Goal: Task Accomplishment & Management: Manage account settings

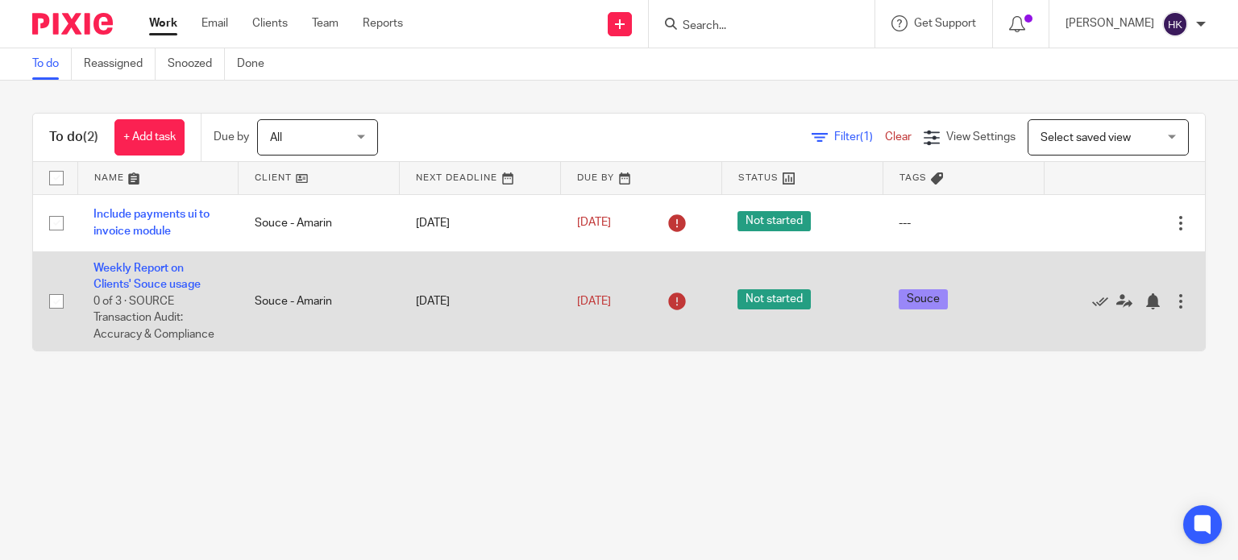
click at [1173, 296] on div at bounding box center [1181, 301] width 16 height 16
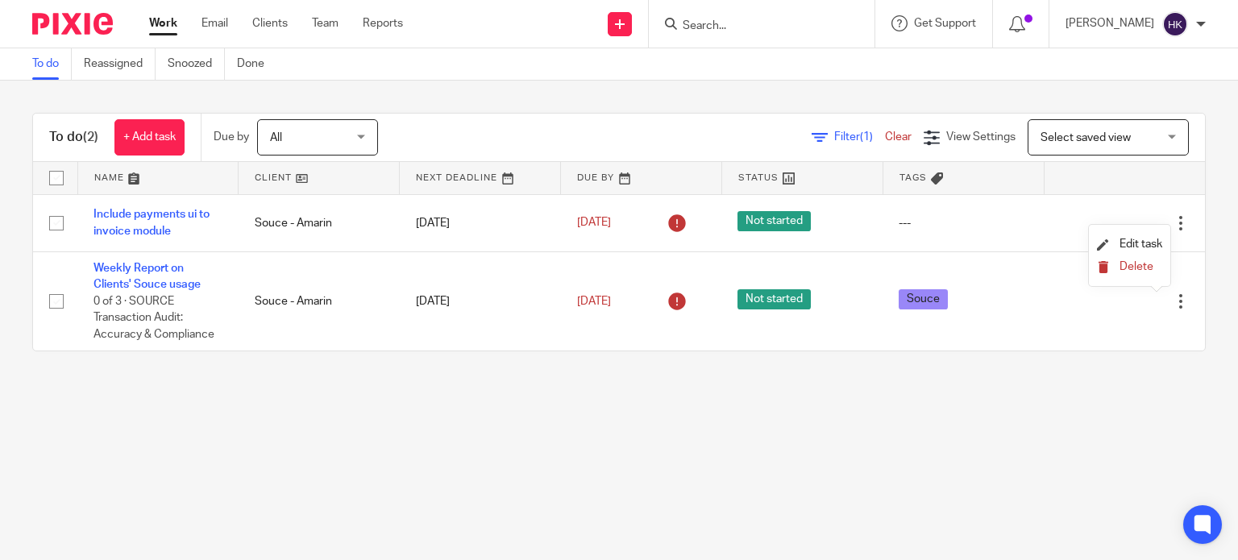
click at [1133, 261] on button "Delete" at bounding box center [1129, 267] width 65 height 13
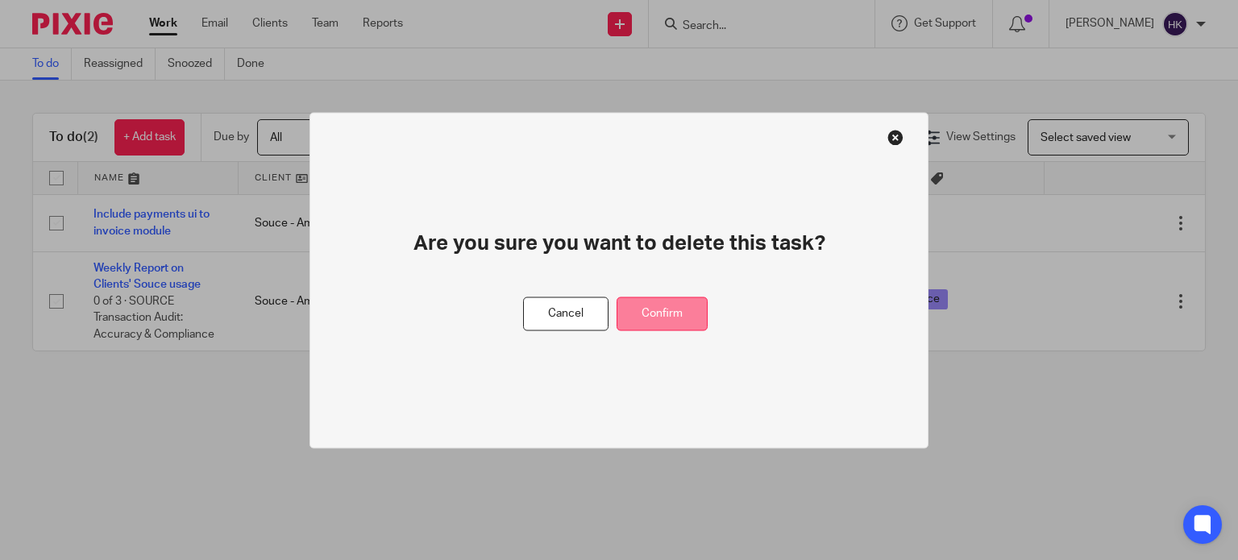
click at [657, 317] on button "Confirm" at bounding box center [661, 314] width 91 height 35
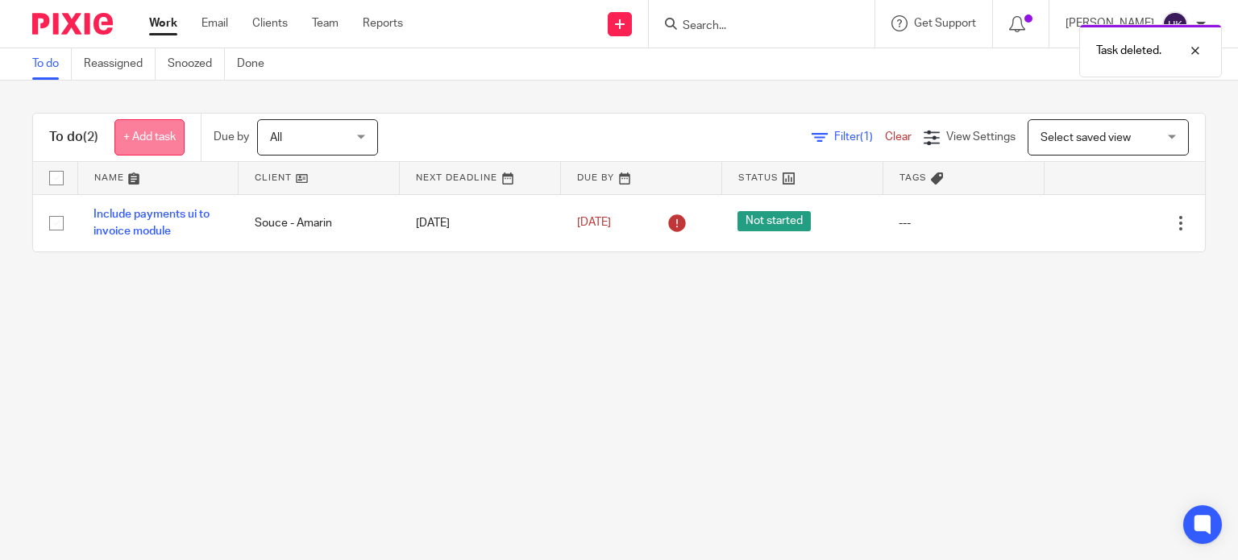
click at [142, 128] on link "+ Add task" at bounding box center [149, 137] width 70 height 36
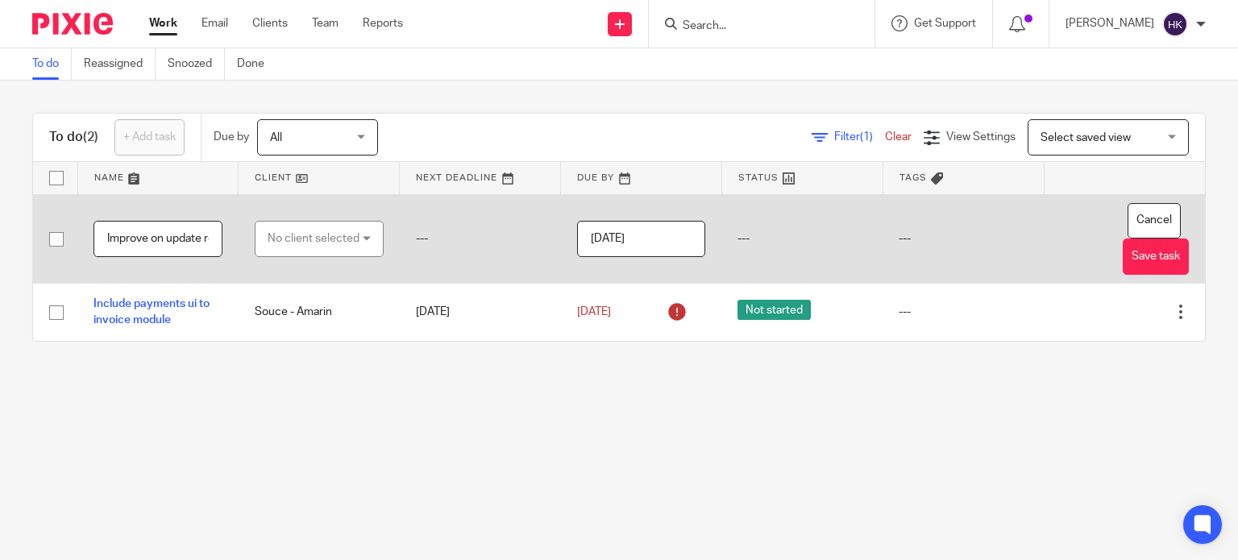
type input "Improve on update receipts"
click at [300, 241] on div "No client selected" at bounding box center [314, 239] width 92 height 34
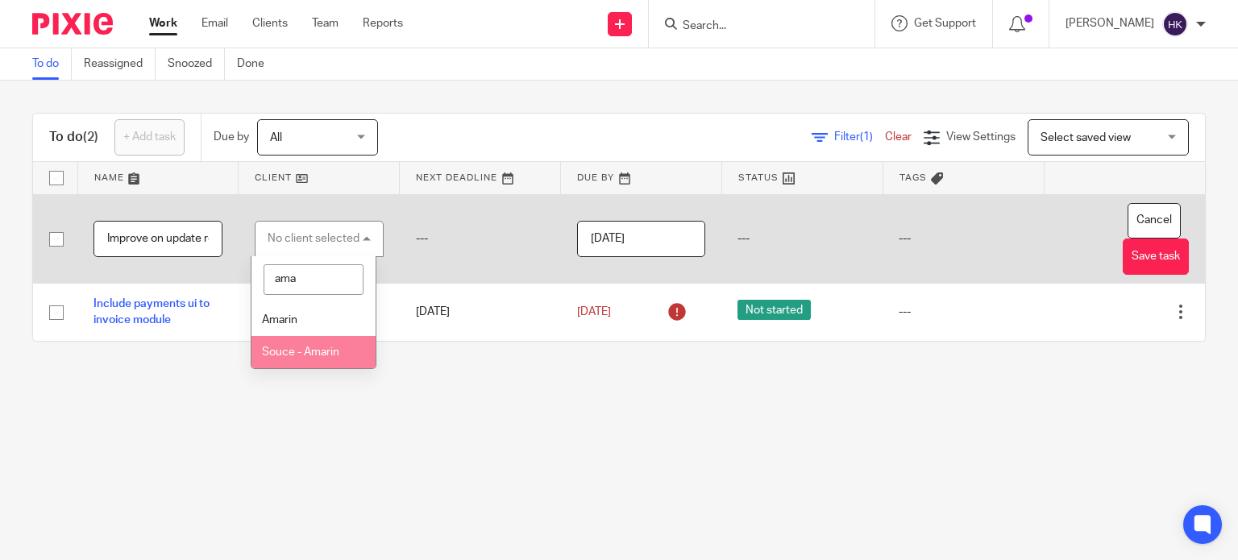
type input "ama"
click at [301, 347] on span "Souce - Amarin" at bounding box center [300, 352] width 77 height 11
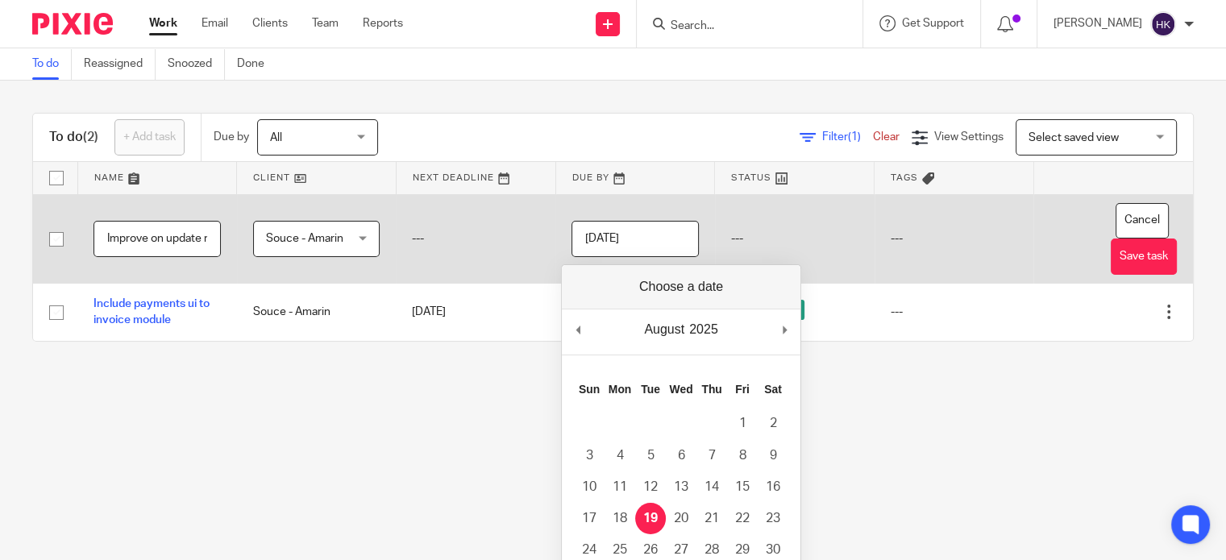
click at [641, 251] on input "[DATE]" at bounding box center [634, 239] width 127 height 36
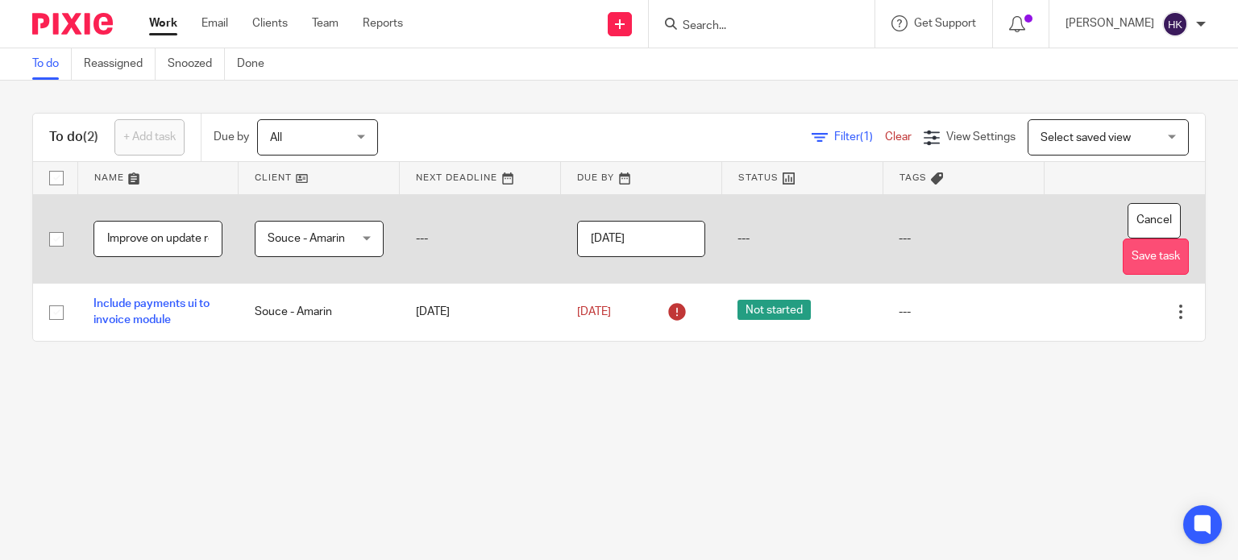
click at [1123, 270] on button "Save task" at bounding box center [1156, 257] width 66 height 36
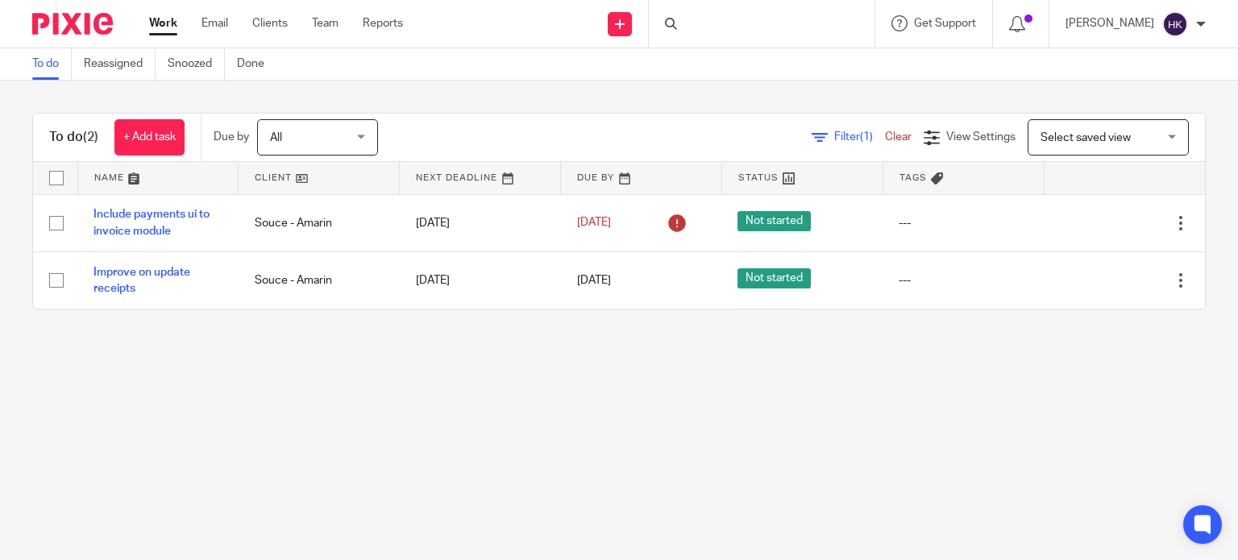
click at [163, 128] on link "+ Add task" at bounding box center [149, 137] width 70 height 36
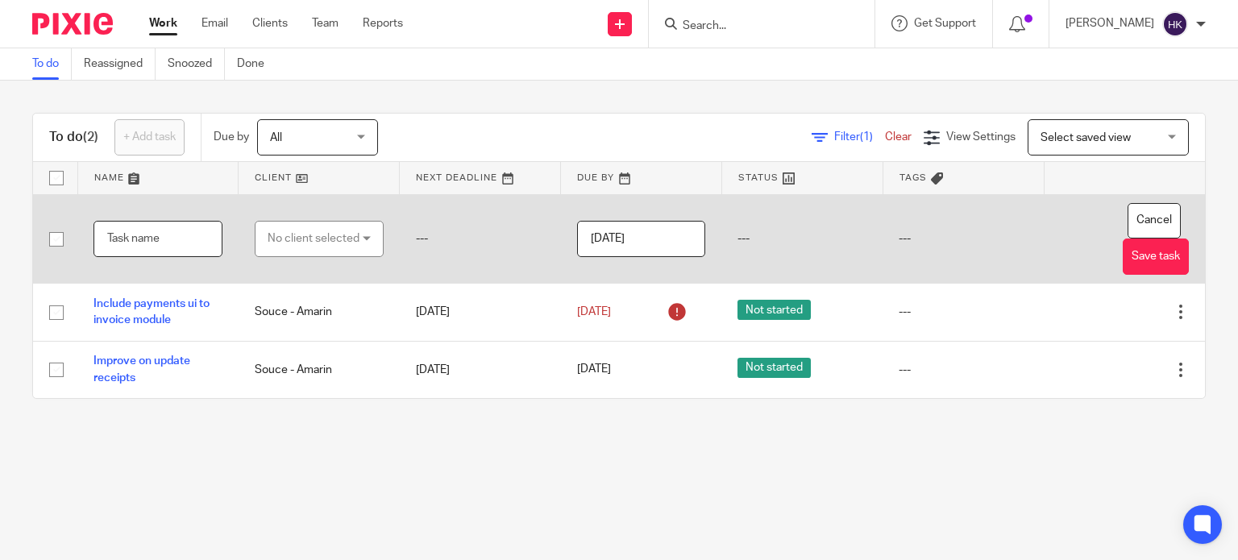
click at [168, 235] on input "text" at bounding box center [157, 239] width 129 height 36
type input "View details of receipt"
click at [309, 244] on div "No client selected" at bounding box center [314, 239] width 92 height 34
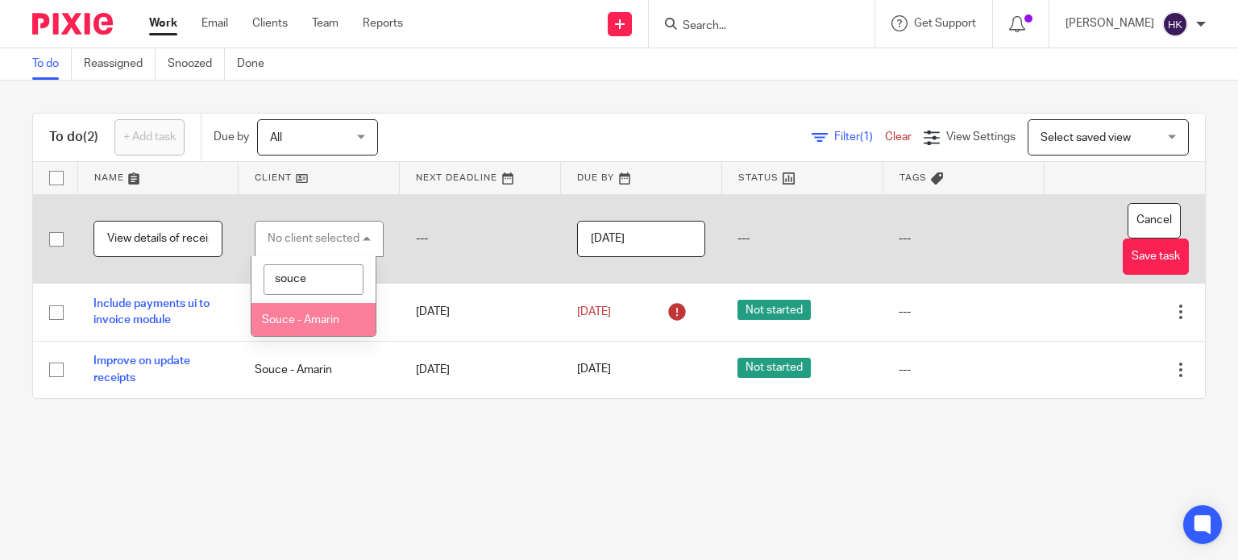
type input "souce"
click at [306, 315] on span "Souce - Amarin" at bounding box center [300, 319] width 77 height 11
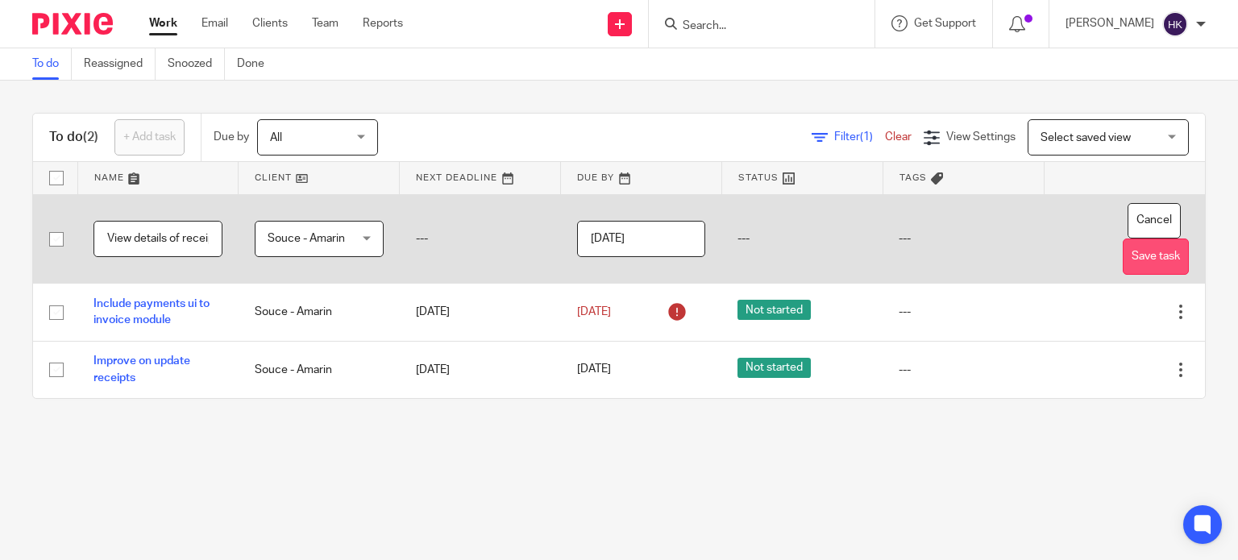
click at [1130, 255] on button "Save task" at bounding box center [1156, 257] width 66 height 36
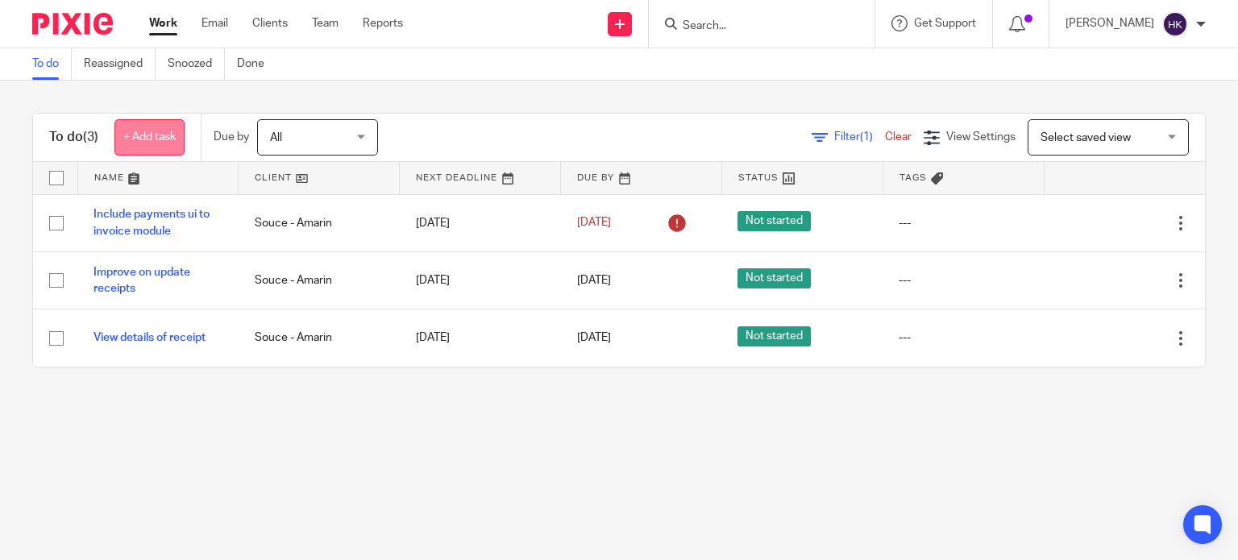
click at [158, 139] on link "+ Add task" at bounding box center [149, 137] width 70 height 36
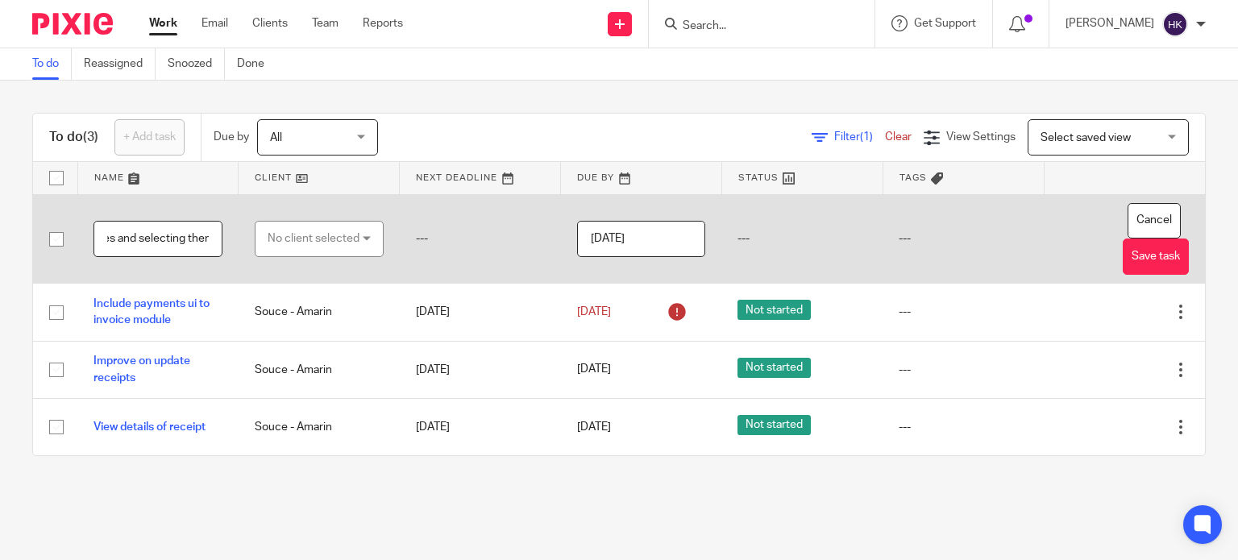
scroll to position [0, 164]
type input "Add a view for invoice templates and selecting them"
click at [308, 239] on div "No client selected" at bounding box center [314, 239] width 92 height 34
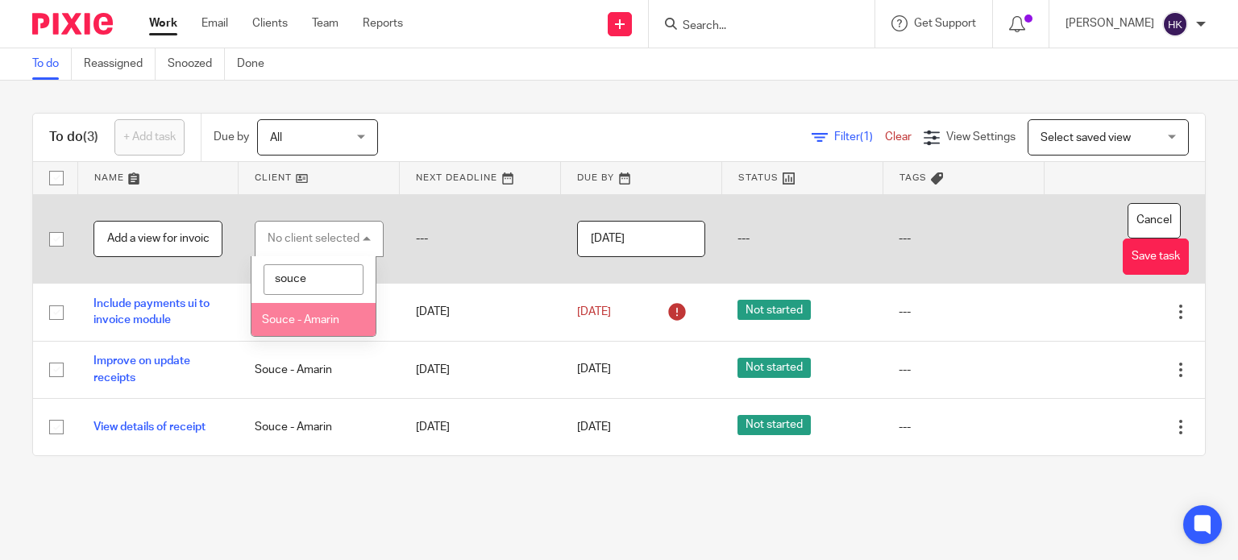
type input "souce"
click at [305, 313] on li "Souce - Amarin" at bounding box center [313, 319] width 124 height 33
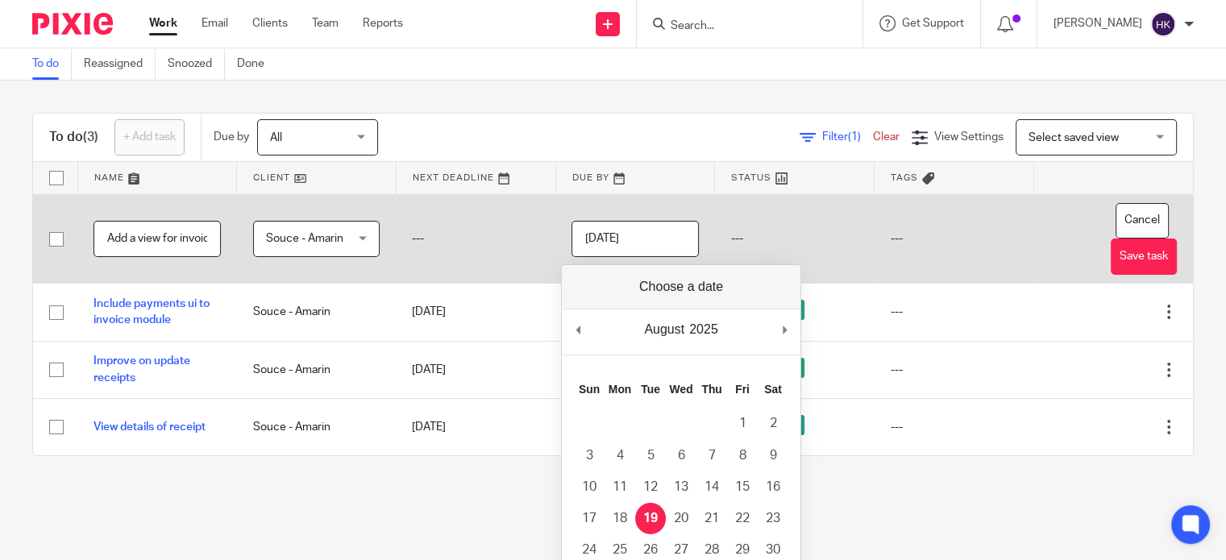
click at [650, 241] on input "[DATE]" at bounding box center [634, 239] width 127 height 36
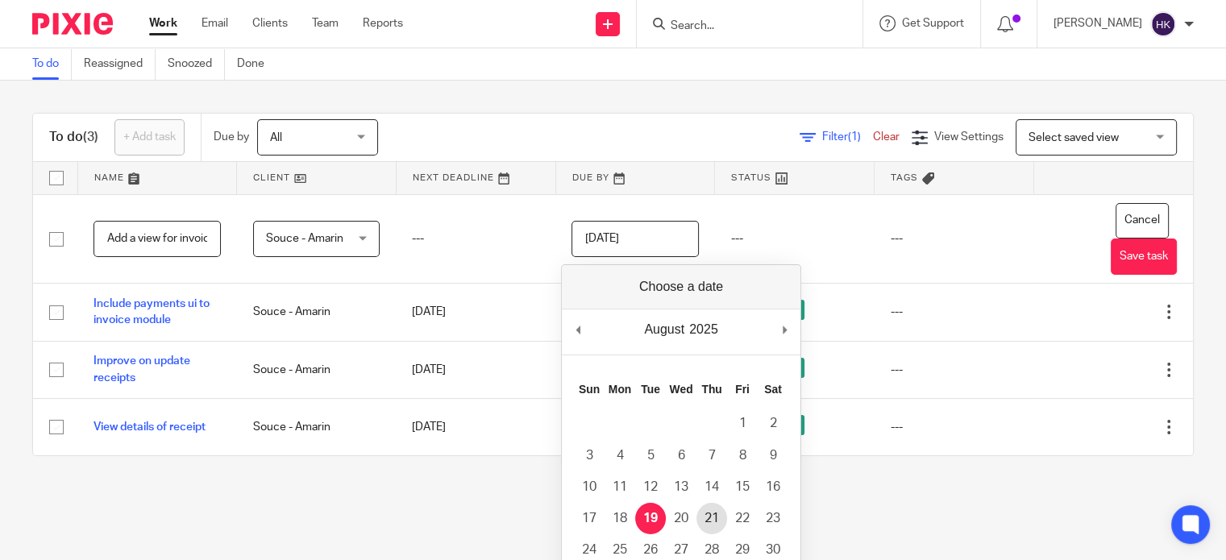
type input "2025-08-21"
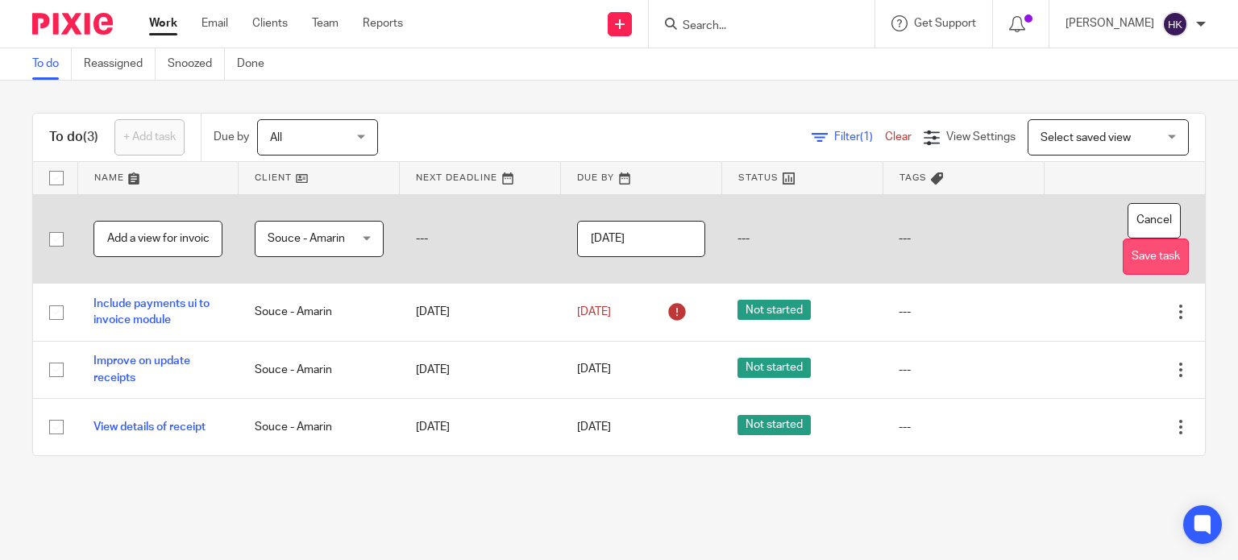
click at [1125, 255] on button "Save task" at bounding box center [1156, 257] width 66 height 36
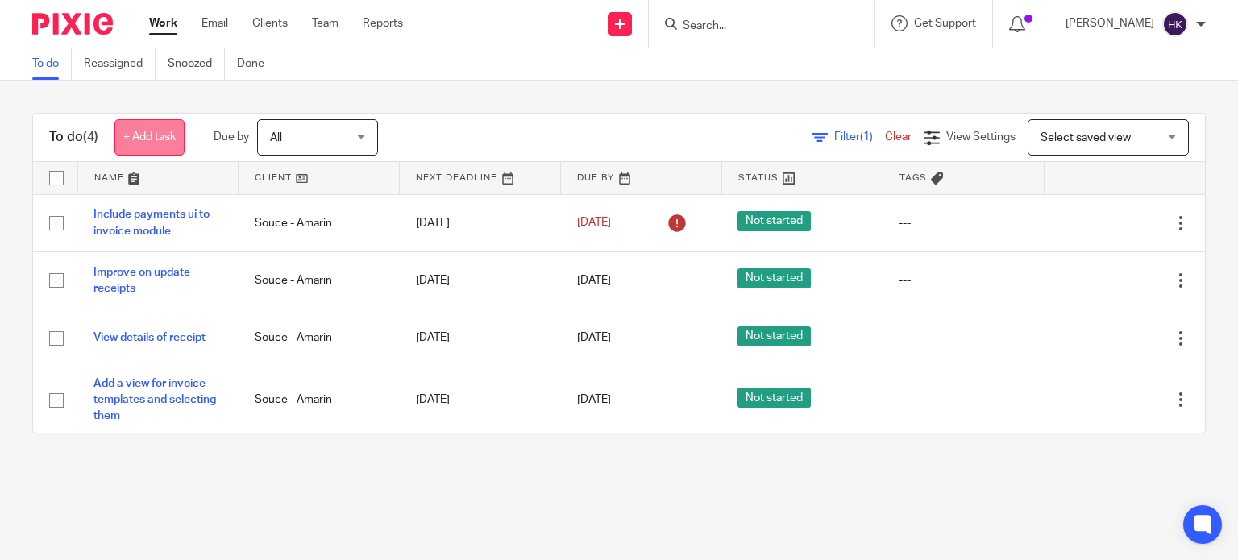
click at [159, 140] on link "+ Add task" at bounding box center [149, 137] width 70 height 36
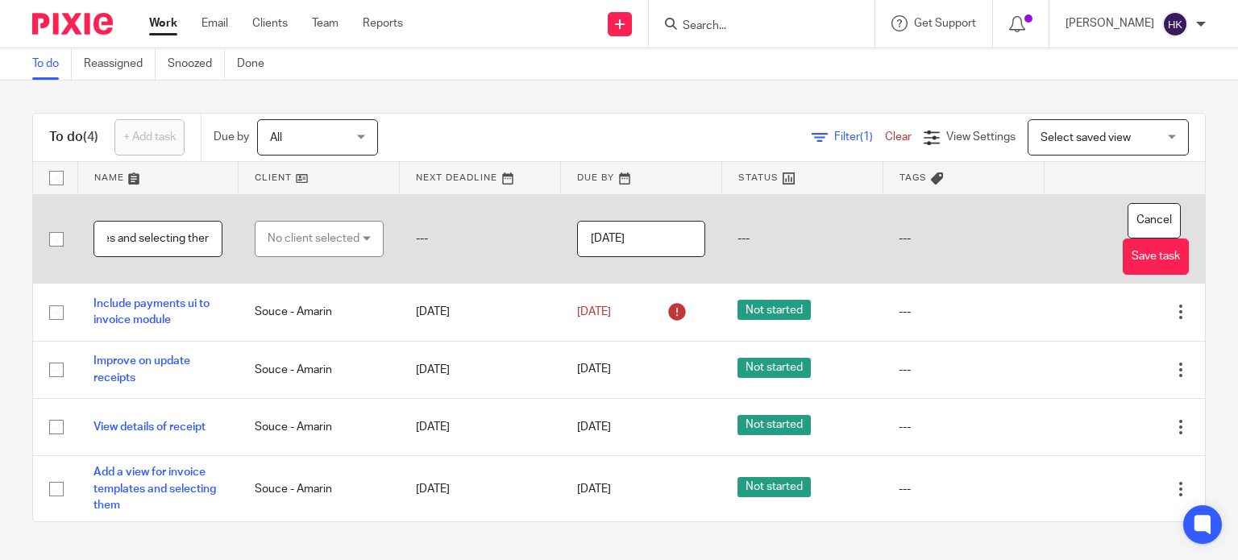
scroll to position [0, 164]
type input "Add a view for receipt templates and selecting them"
click at [340, 236] on div "No client selected" at bounding box center [314, 239] width 92 height 34
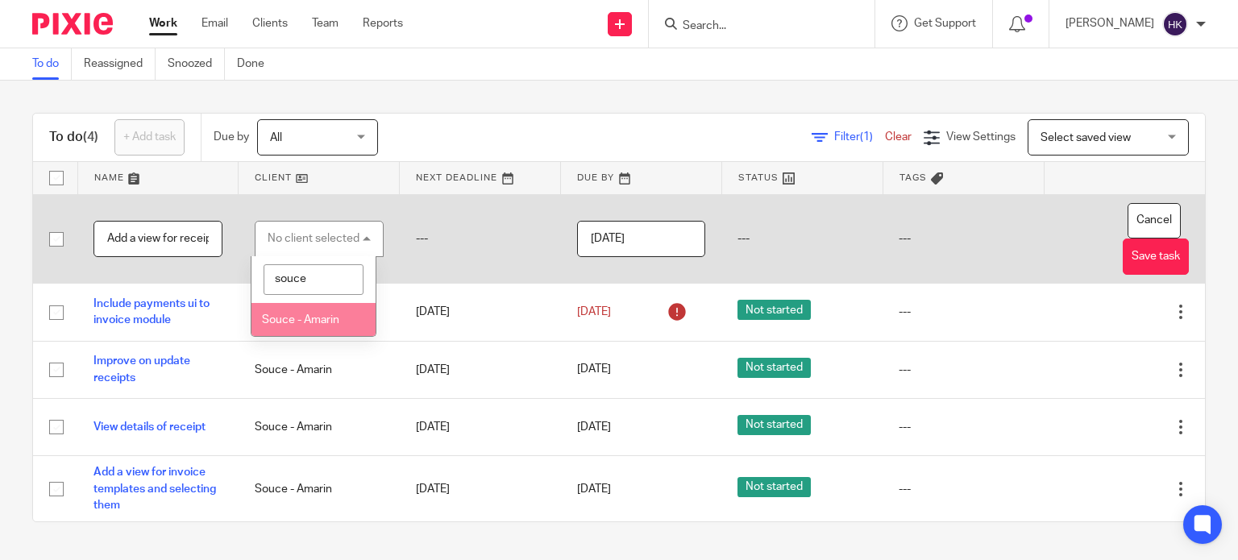
type input "souce"
click at [314, 314] on span "Souce - Amarin" at bounding box center [300, 319] width 77 height 11
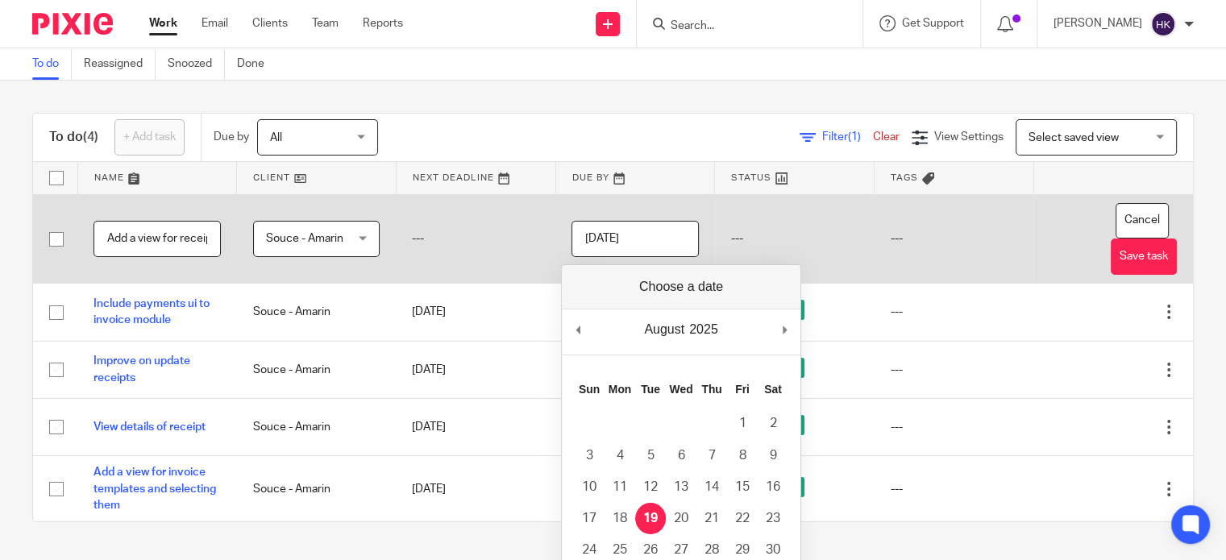
click at [662, 238] on input "[DATE]" at bounding box center [634, 239] width 127 height 36
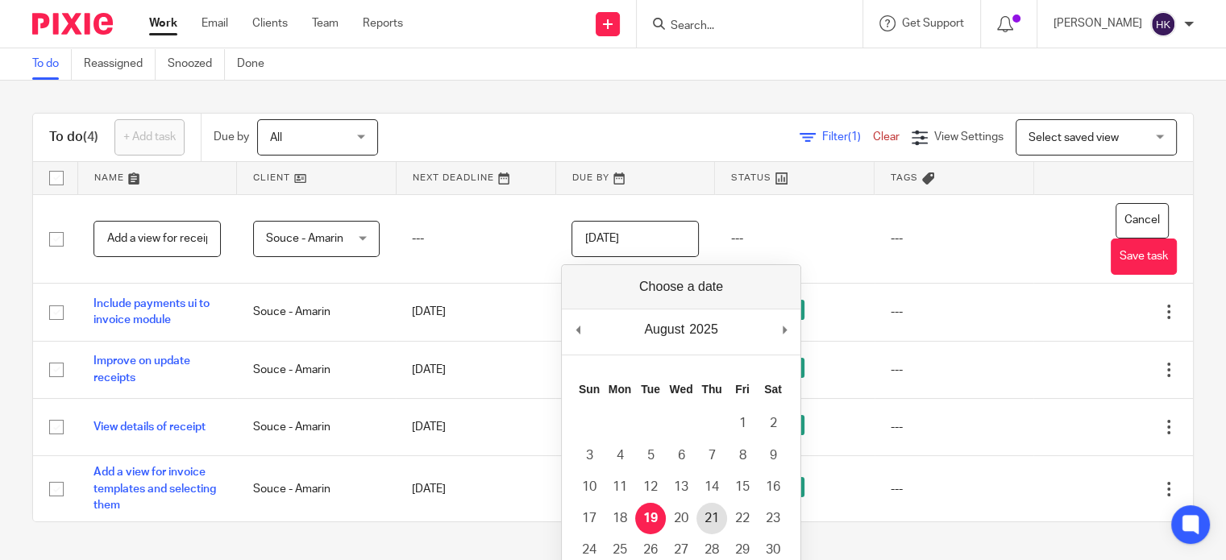
type input "2025-08-21"
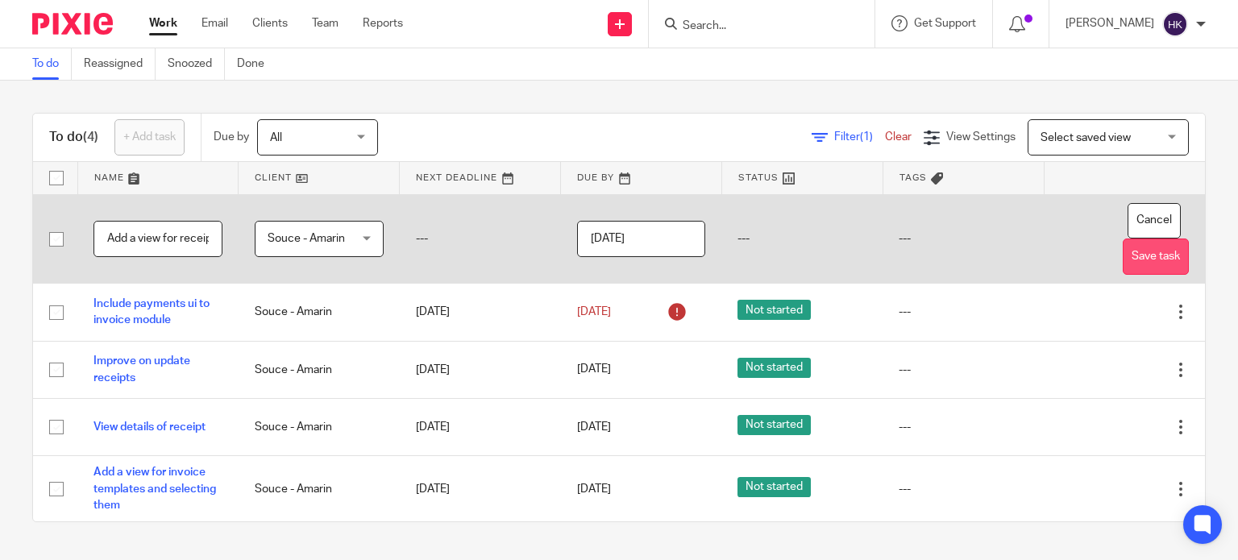
click at [1123, 254] on button "Save task" at bounding box center [1156, 257] width 66 height 36
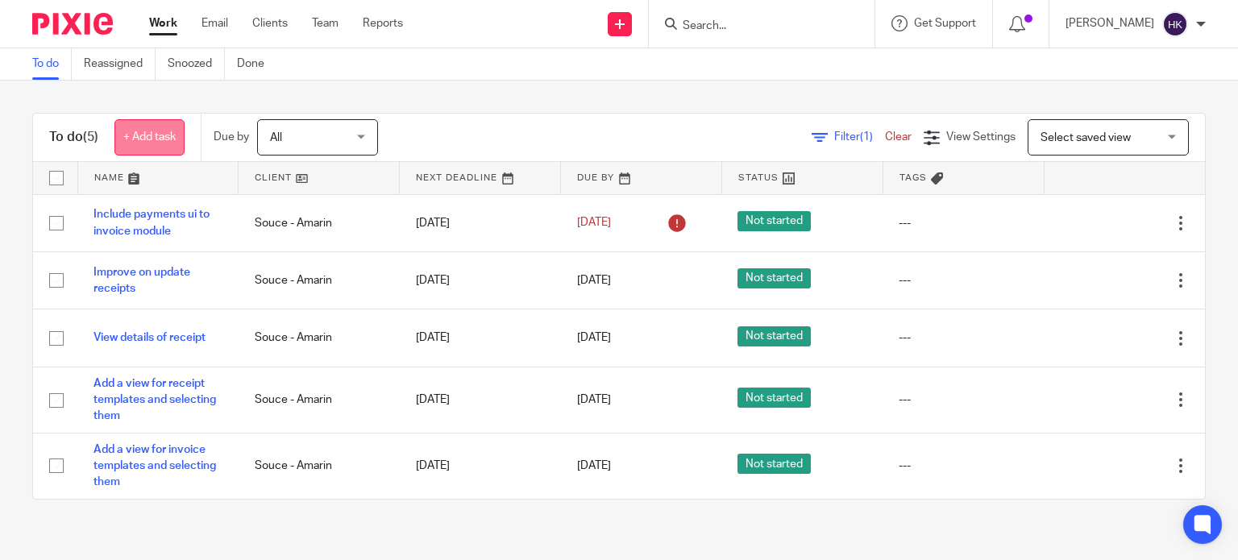
click at [160, 133] on link "+ Add task" at bounding box center [149, 137] width 70 height 36
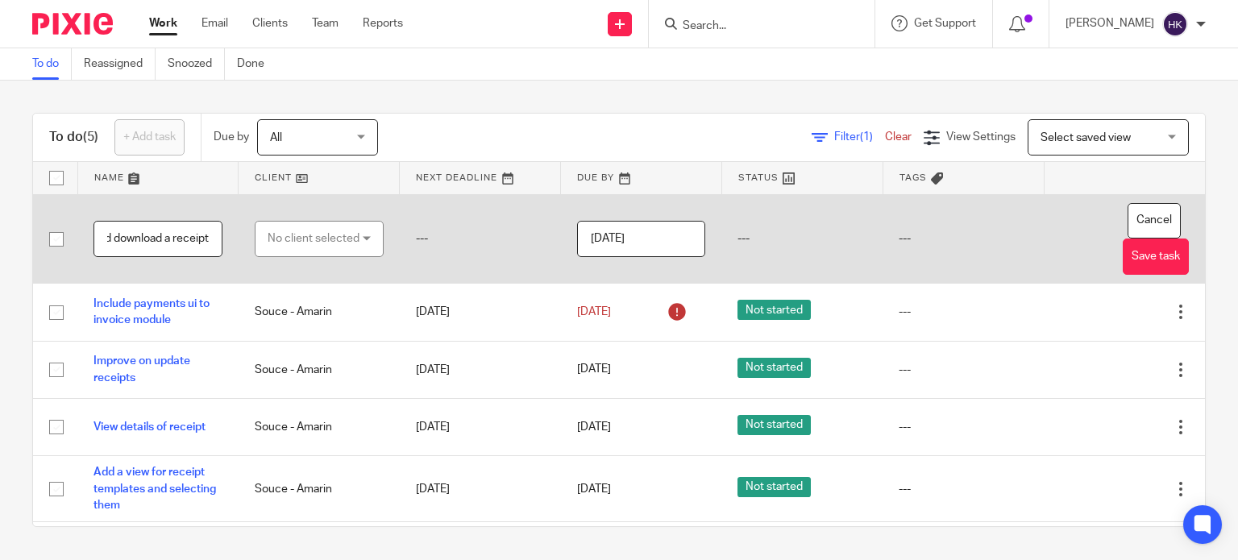
scroll to position [0, 93]
type input "Print, preview and download a receipt"
click at [310, 251] on div "No client selected" at bounding box center [314, 239] width 92 height 34
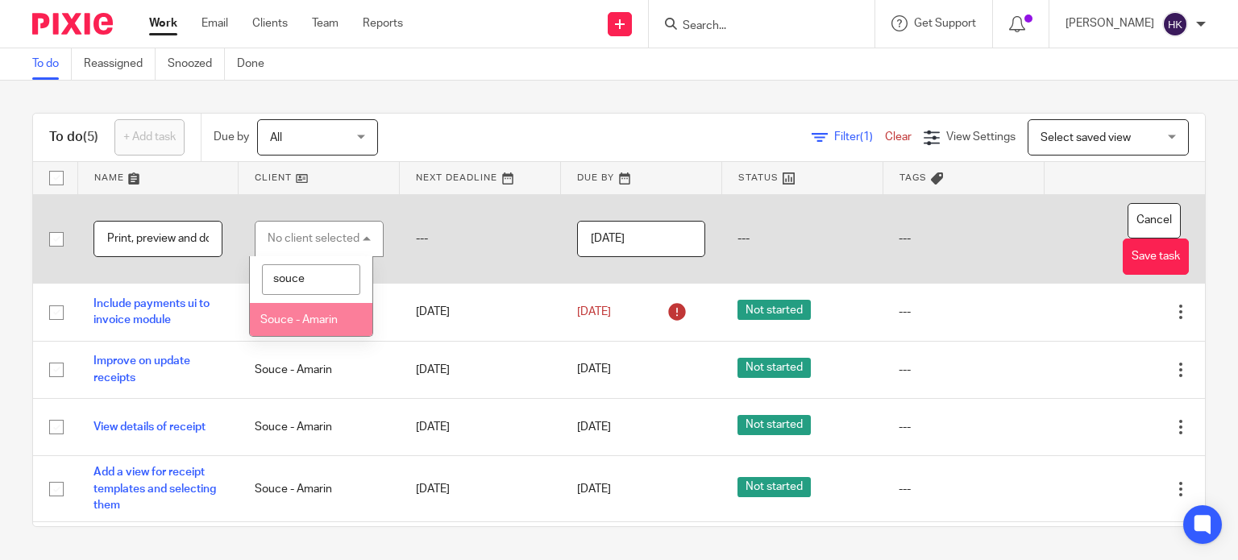
type input "souce"
click at [305, 315] on span "Souce - Amarin" at bounding box center [298, 319] width 77 height 11
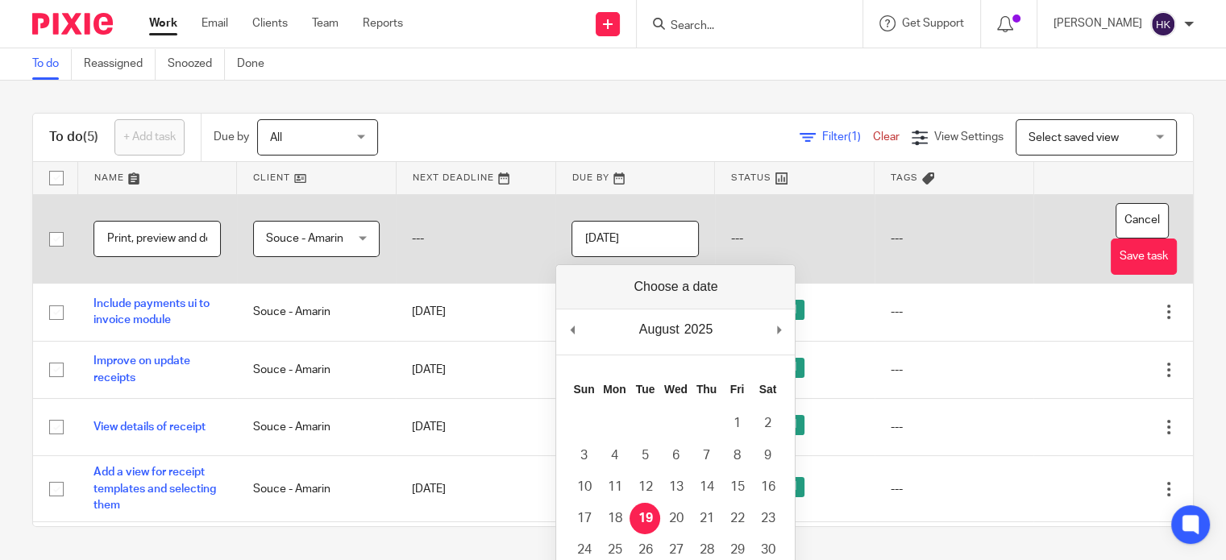
click at [651, 237] on input "[DATE]" at bounding box center [634, 239] width 127 height 36
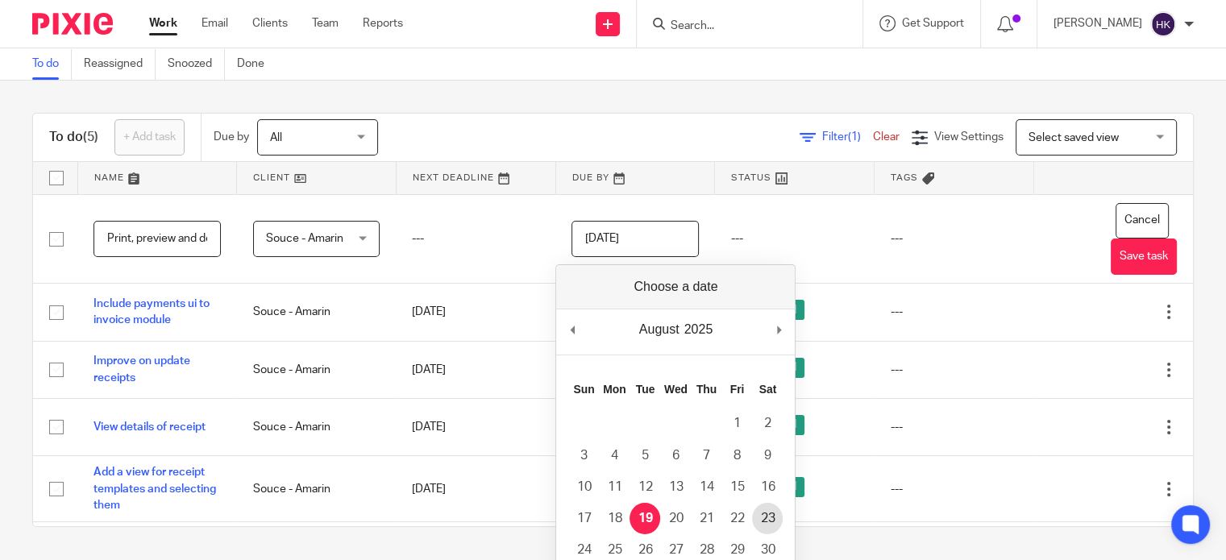
type input "[DATE]"
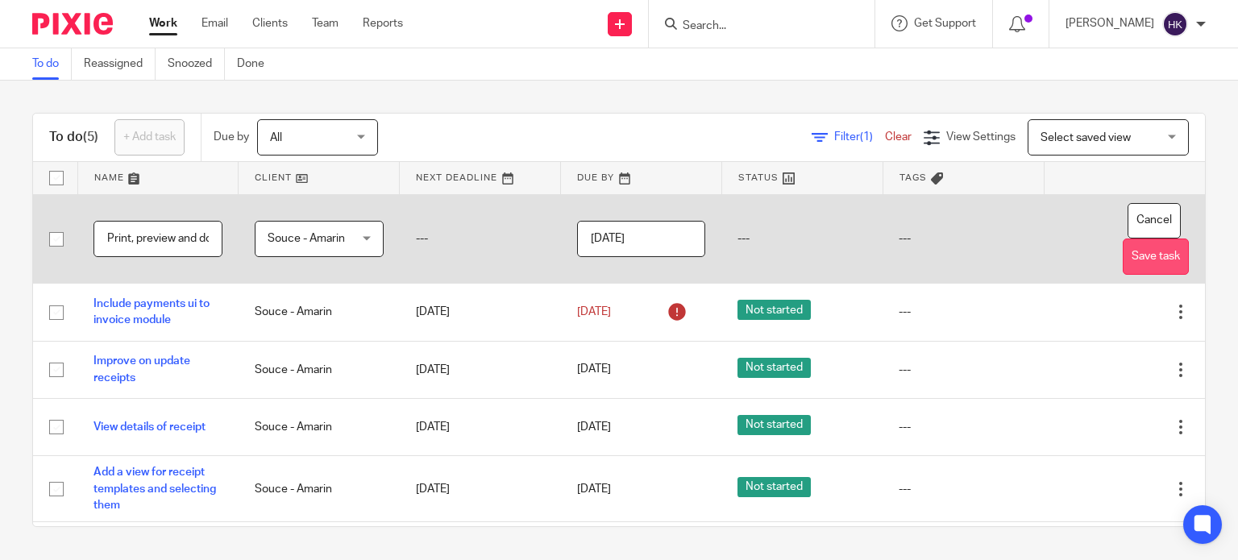
click at [1123, 247] on button "Save task" at bounding box center [1156, 257] width 66 height 36
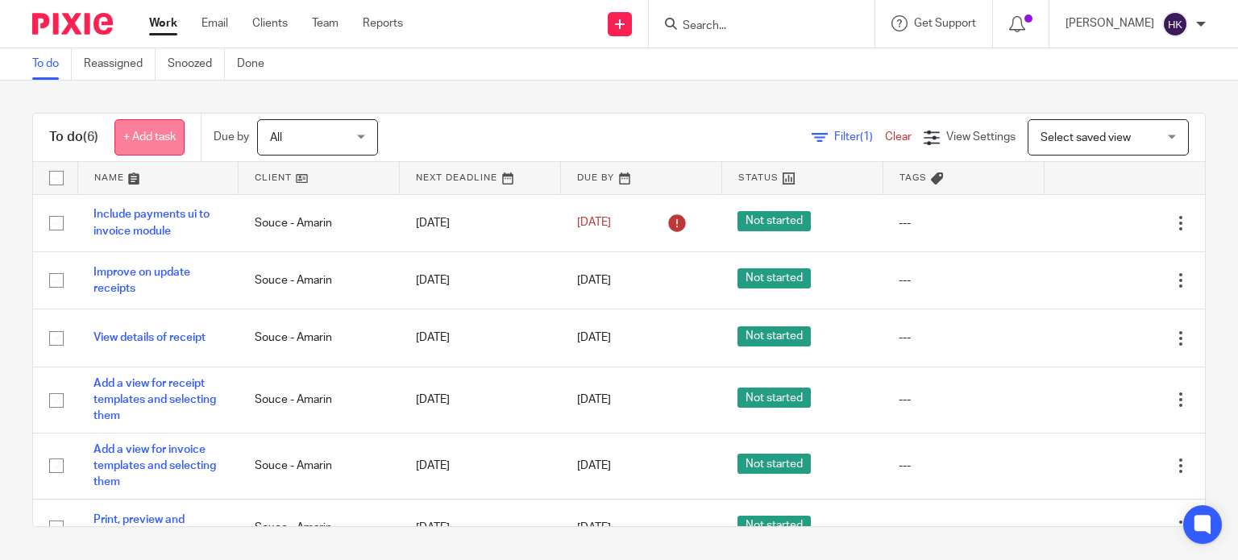
click at [152, 143] on link "+ Add task" at bounding box center [149, 137] width 70 height 36
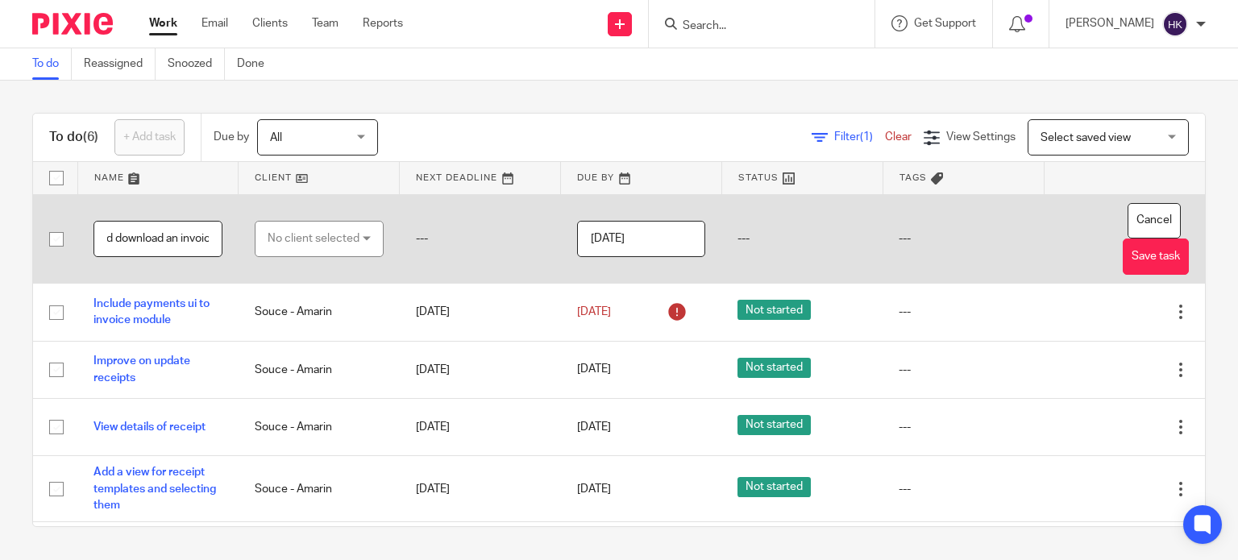
scroll to position [0, 98]
click at [152, 239] on input "Print, preview and download an invoice" at bounding box center [157, 239] width 129 height 36
type input "Print, preview and download an invoice"
click at [310, 243] on div "No client selected" at bounding box center [314, 239] width 92 height 34
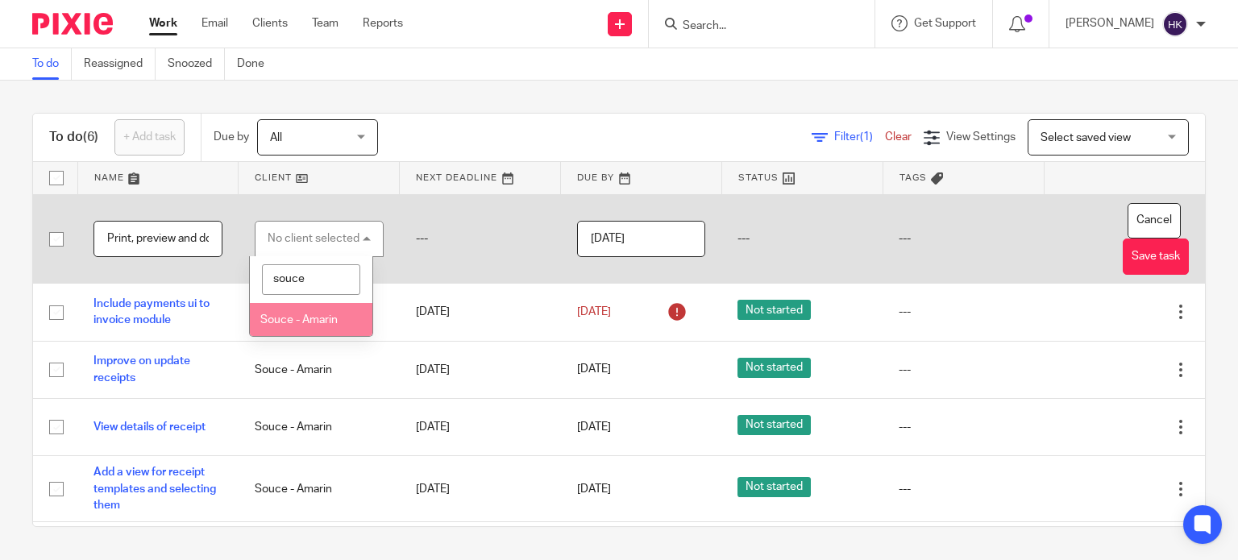
type input "souce"
click at [306, 307] on li "Souce - Amarin" at bounding box center [311, 319] width 122 height 33
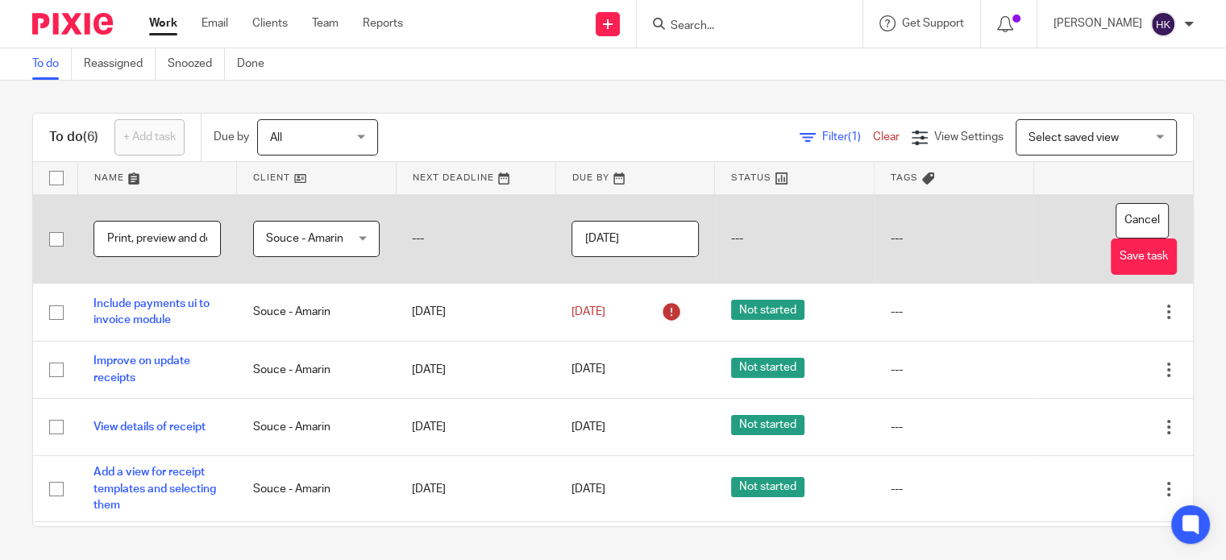
click at [641, 235] on input "[DATE]" at bounding box center [634, 239] width 127 height 36
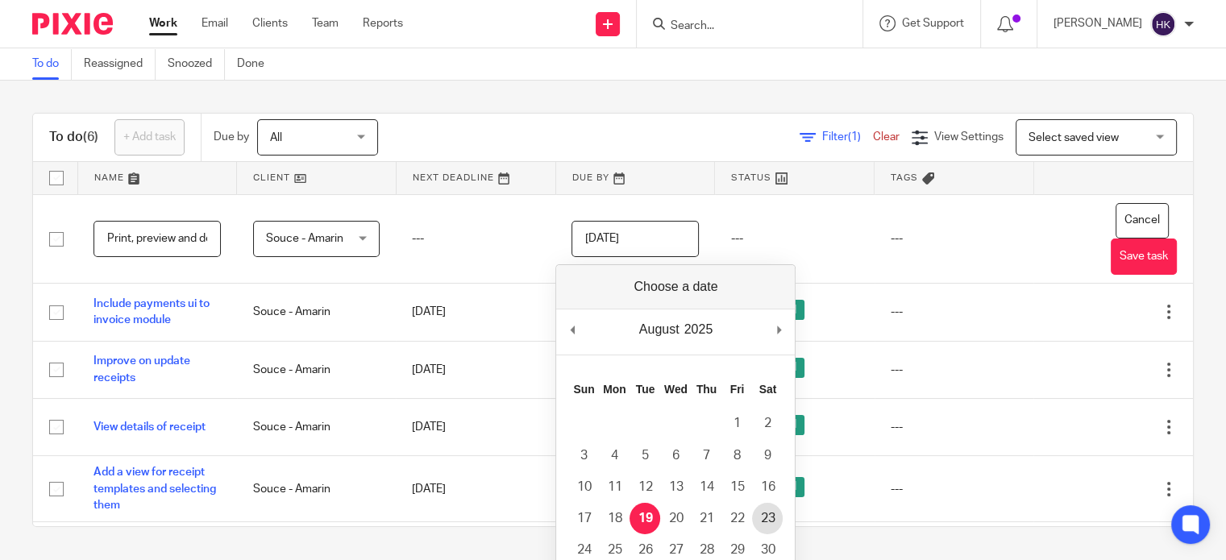
type input "[DATE]"
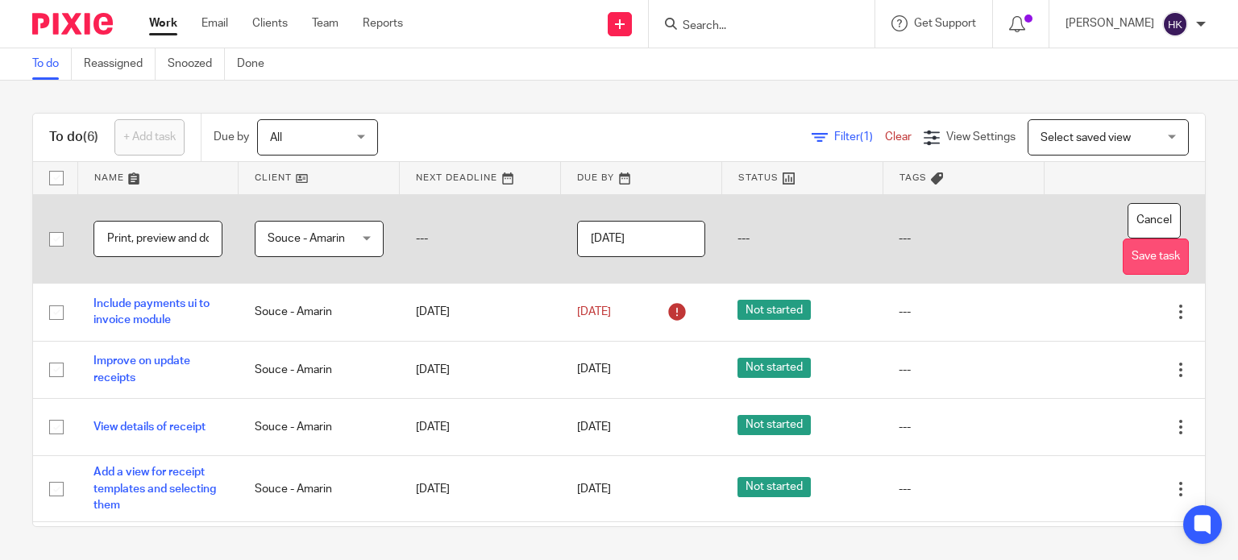
click at [1124, 255] on button "Save task" at bounding box center [1156, 257] width 66 height 36
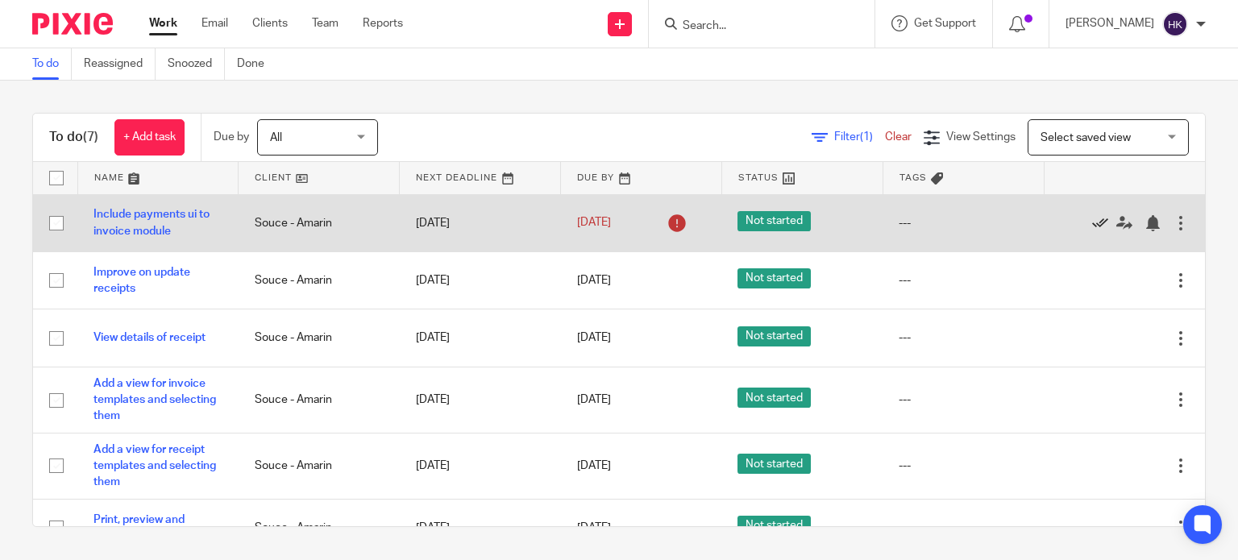
click at [1092, 226] on icon at bounding box center [1100, 223] width 16 height 16
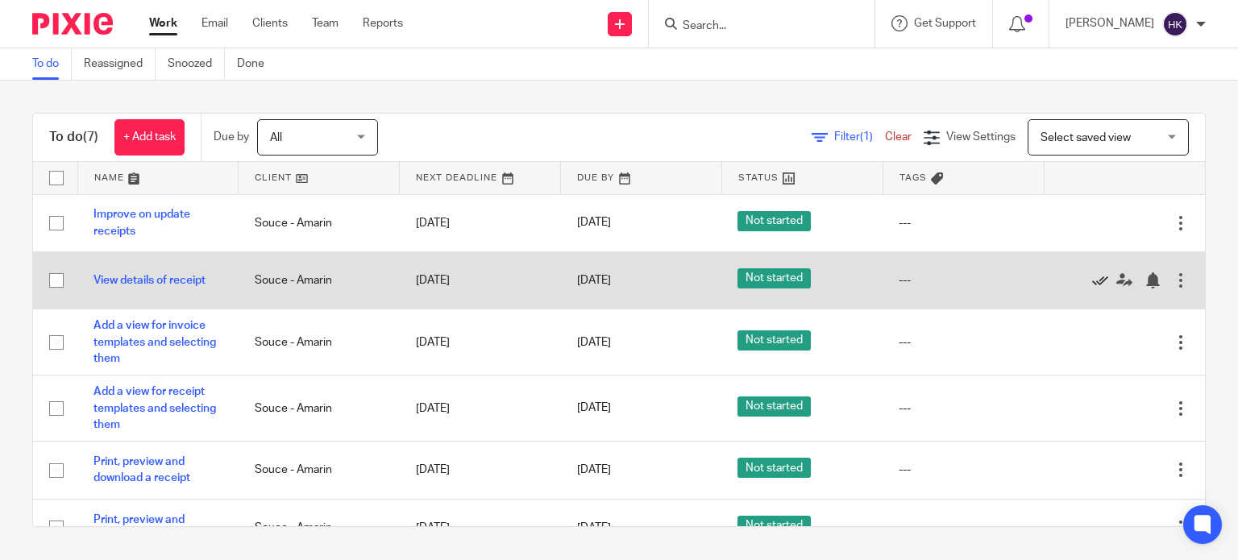
click at [1092, 279] on icon at bounding box center [1100, 280] width 16 height 16
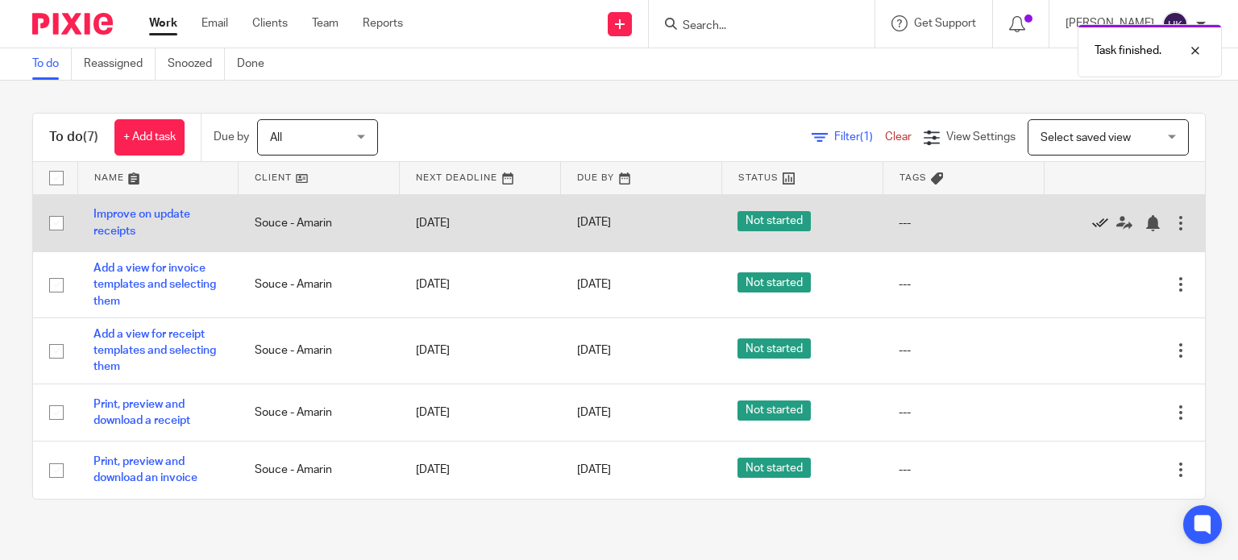
click at [1092, 218] on icon at bounding box center [1100, 223] width 16 height 16
